Goal: Browse casually

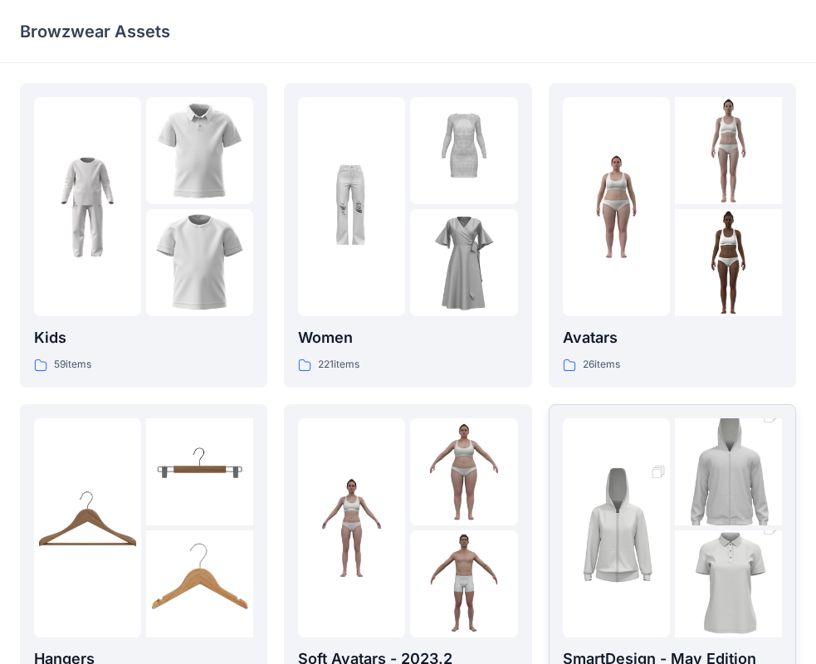
click at [691, 531] on img at bounding box center [728, 584] width 107 height 161
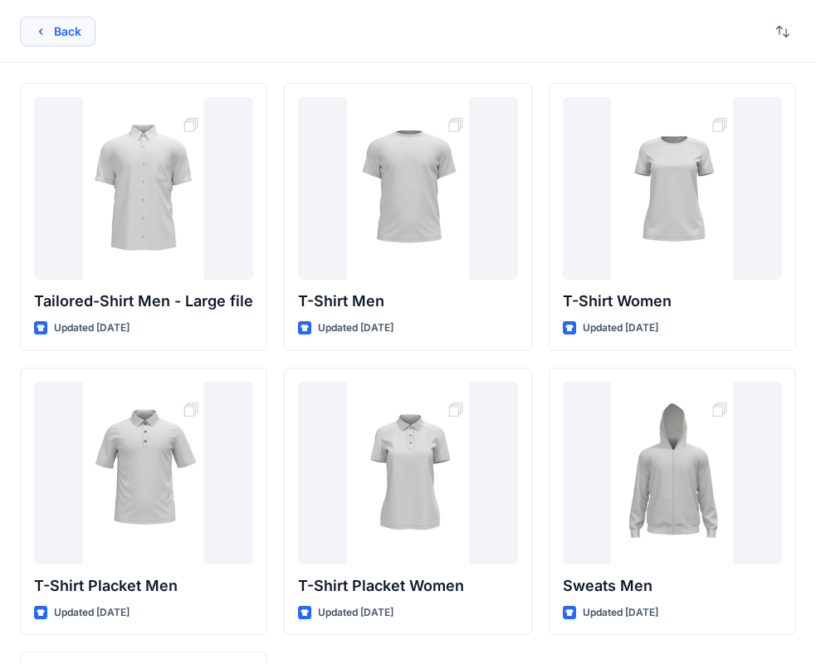
click at [46, 35] on icon "button" at bounding box center [40, 31] width 13 height 13
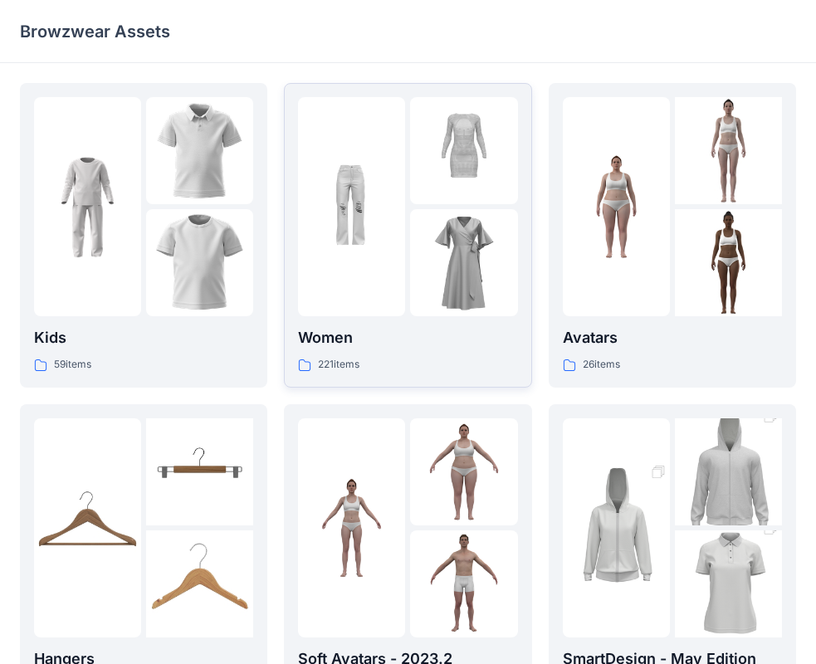
click at [432, 308] on img at bounding box center [463, 262] width 107 height 107
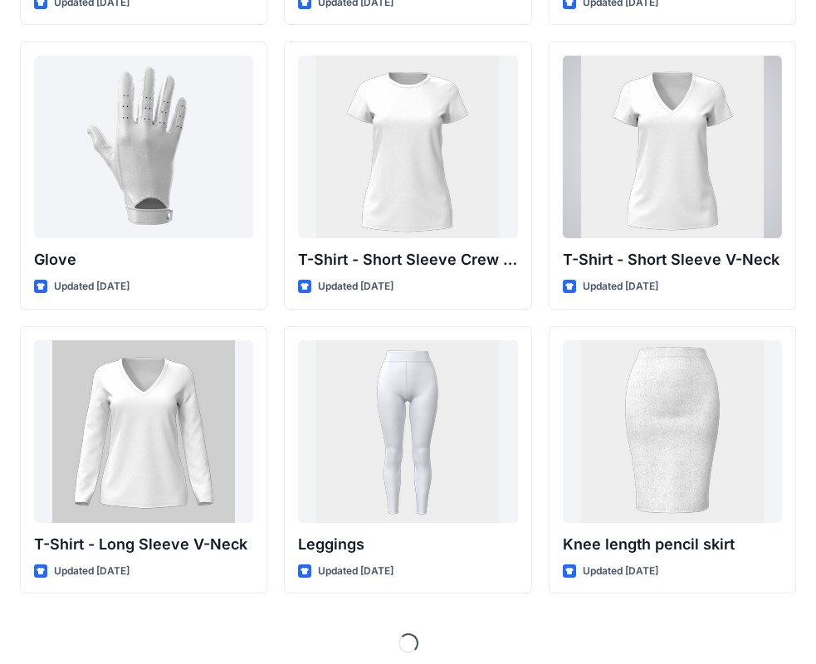
scroll to position [13134, 0]
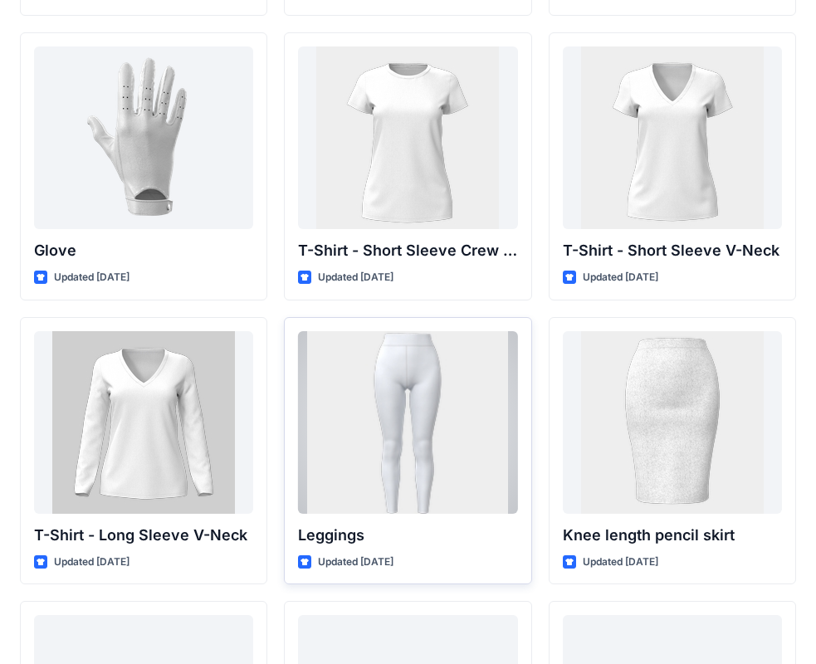
click at [431, 447] on div at bounding box center [407, 422] width 219 height 183
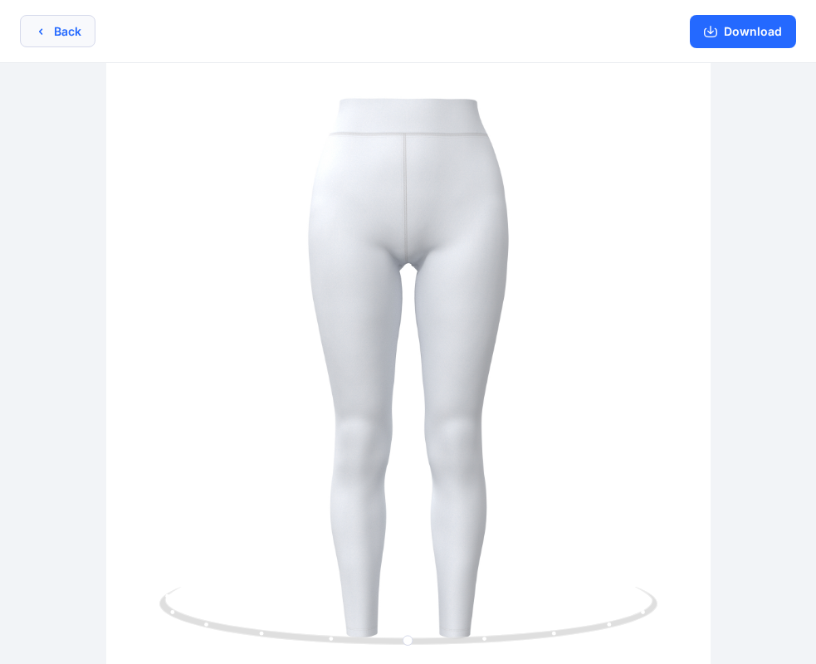
click at [77, 38] on button "Back" at bounding box center [58, 31] width 76 height 32
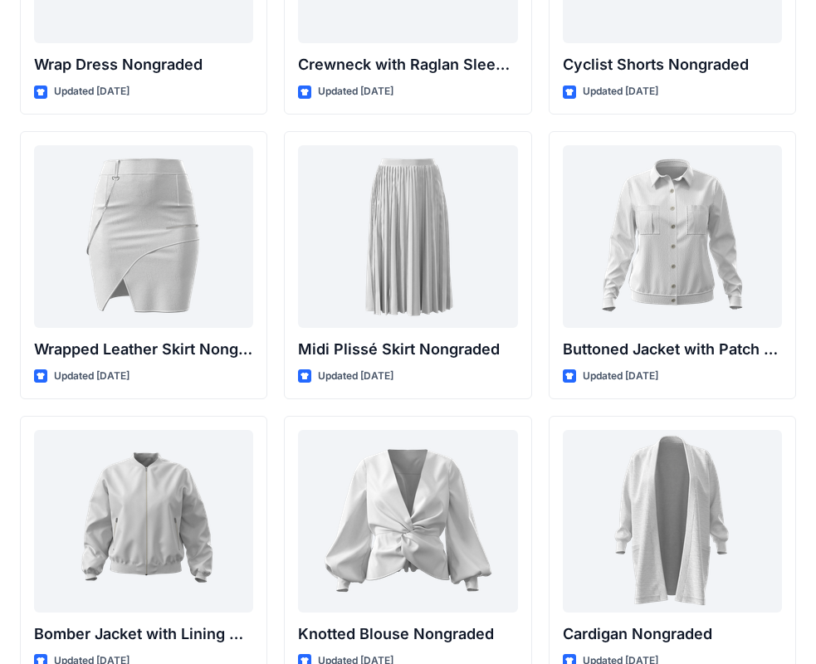
scroll to position [14769, 0]
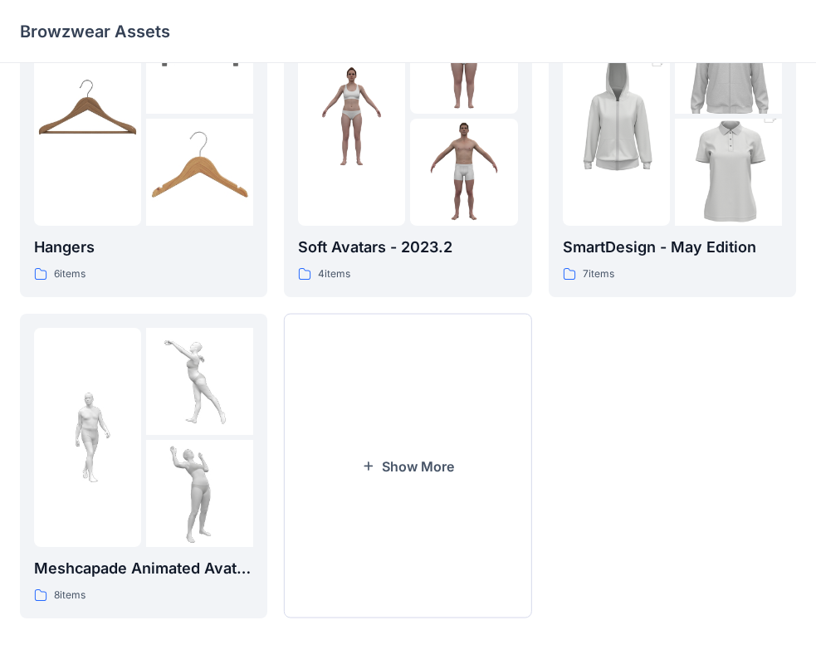
scroll to position [413, 0]
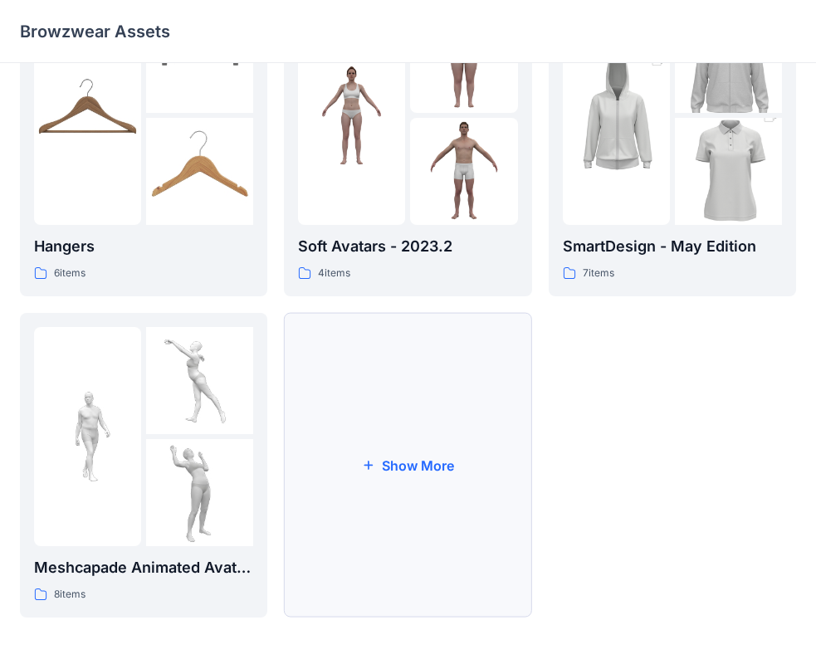
click at [422, 468] on button "Show More" at bounding box center [407, 465] width 247 height 305
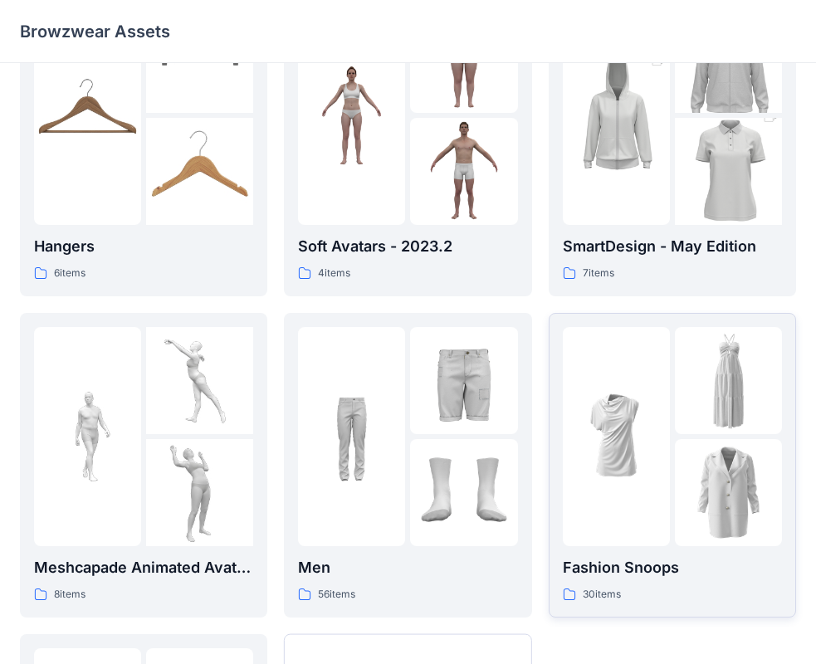
click at [704, 404] on img at bounding box center [728, 380] width 107 height 107
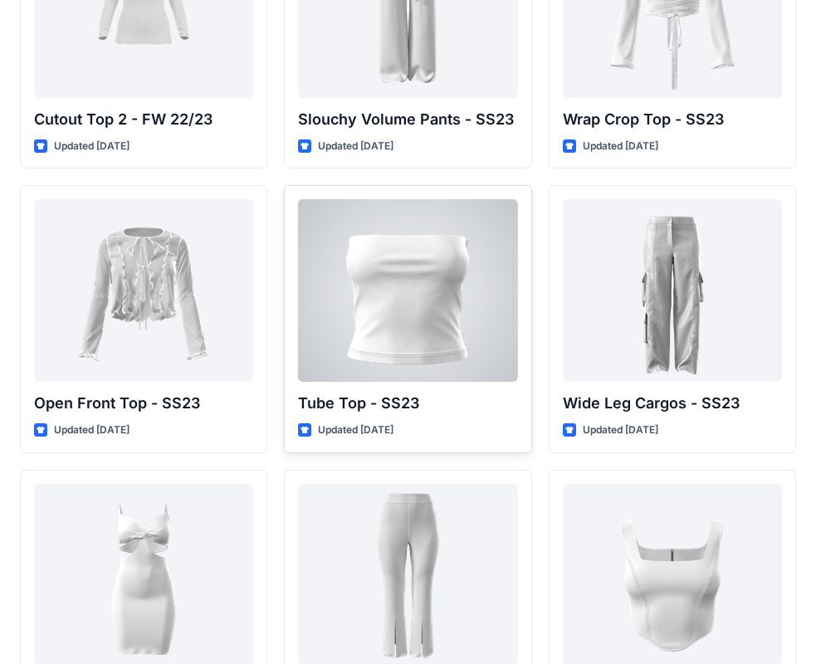
scroll to position [1284, 0]
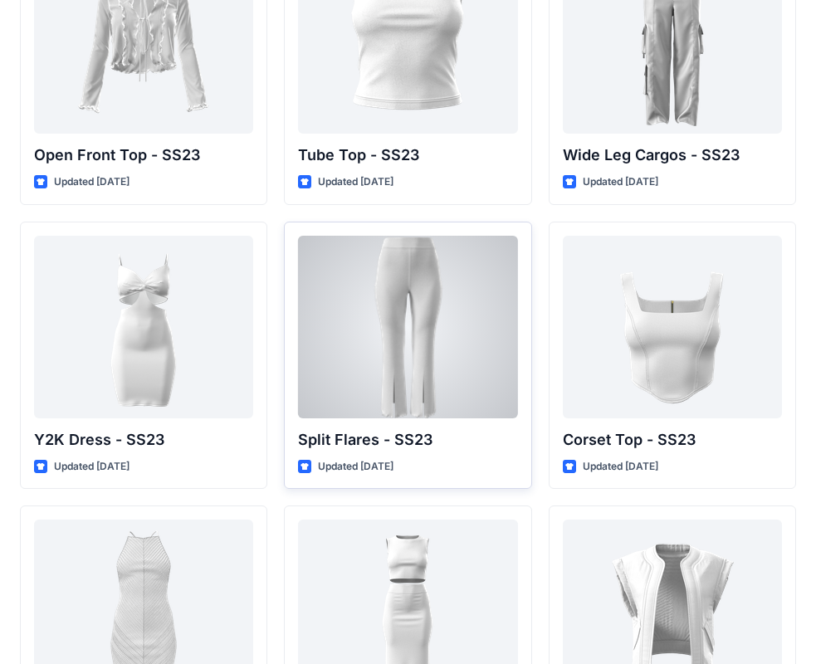
click at [426, 343] on div at bounding box center [407, 327] width 219 height 183
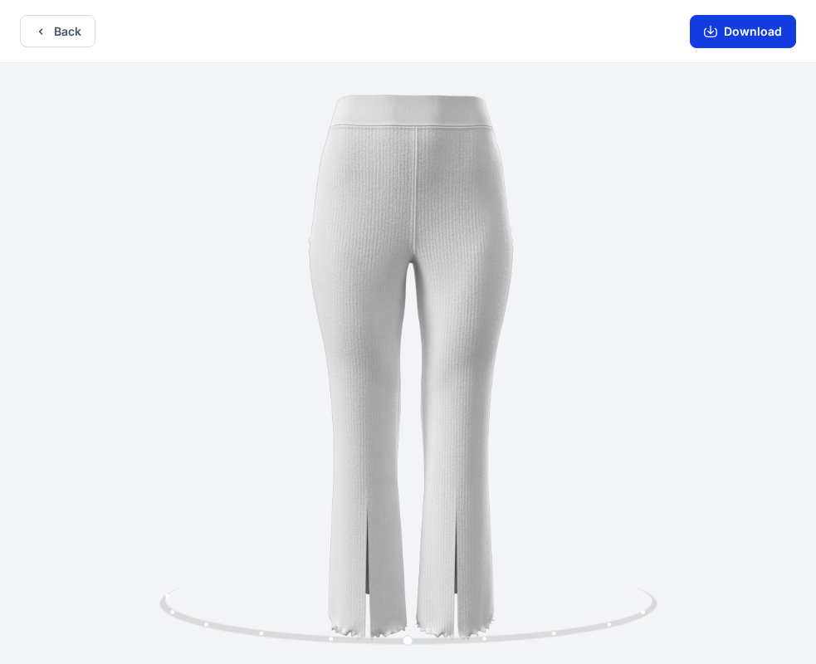
click at [746, 36] on button "Download" at bounding box center [743, 31] width 106 height 33
